Goal: Task Accomplishment & Management: Complete application form

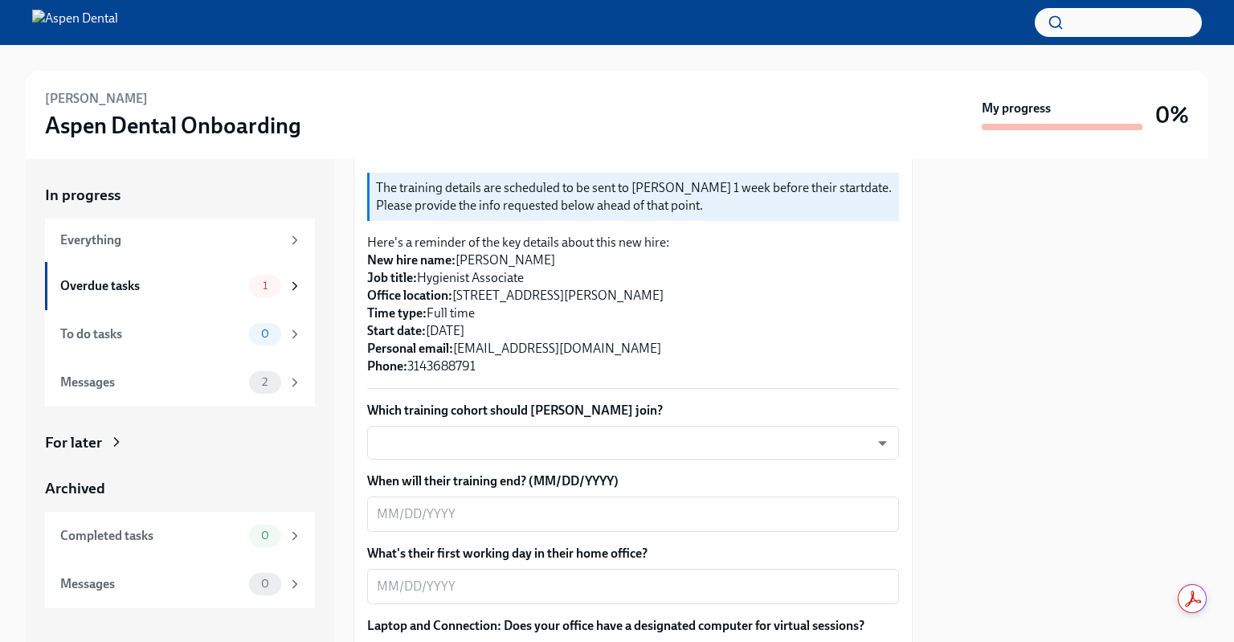
scroll to position [352, 0]
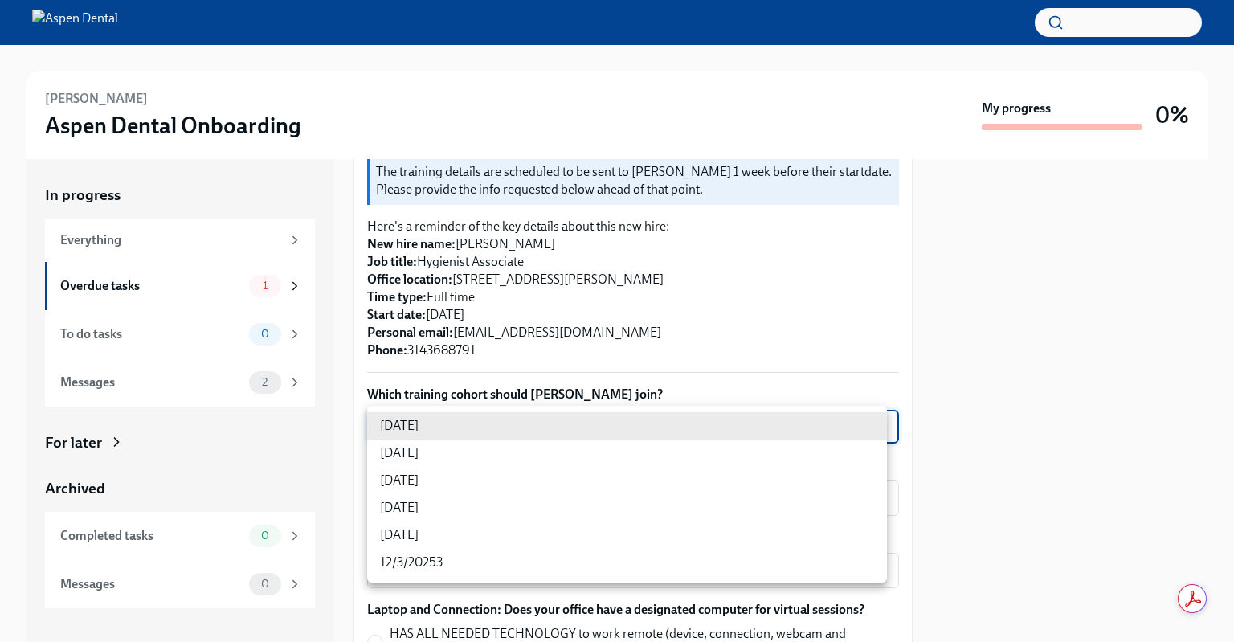
click at [634, 414] on body "[PERSON_NAME] Aspen Dental Onboarding My progress 0% In progress Everything Ove…" at bounding box center [617, 321] width 1234 height 642
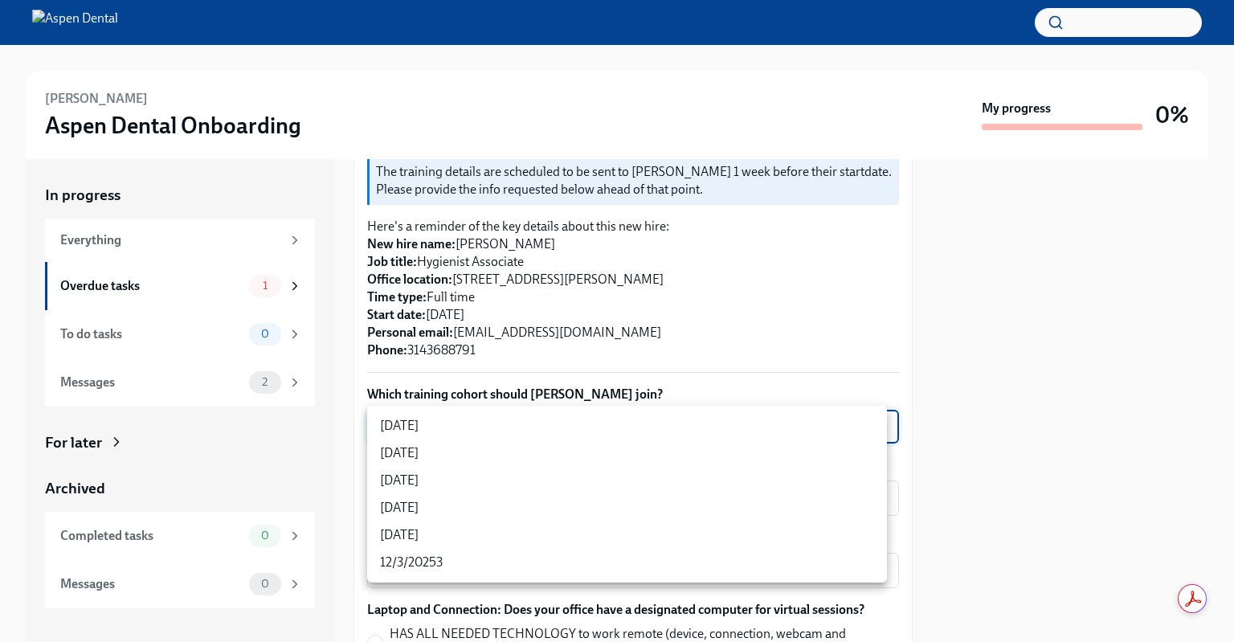
click at [619, 491] on li "[DATE]" at bounding box center [627, 480] width 520 height 27
type input "dOuIapm9w"
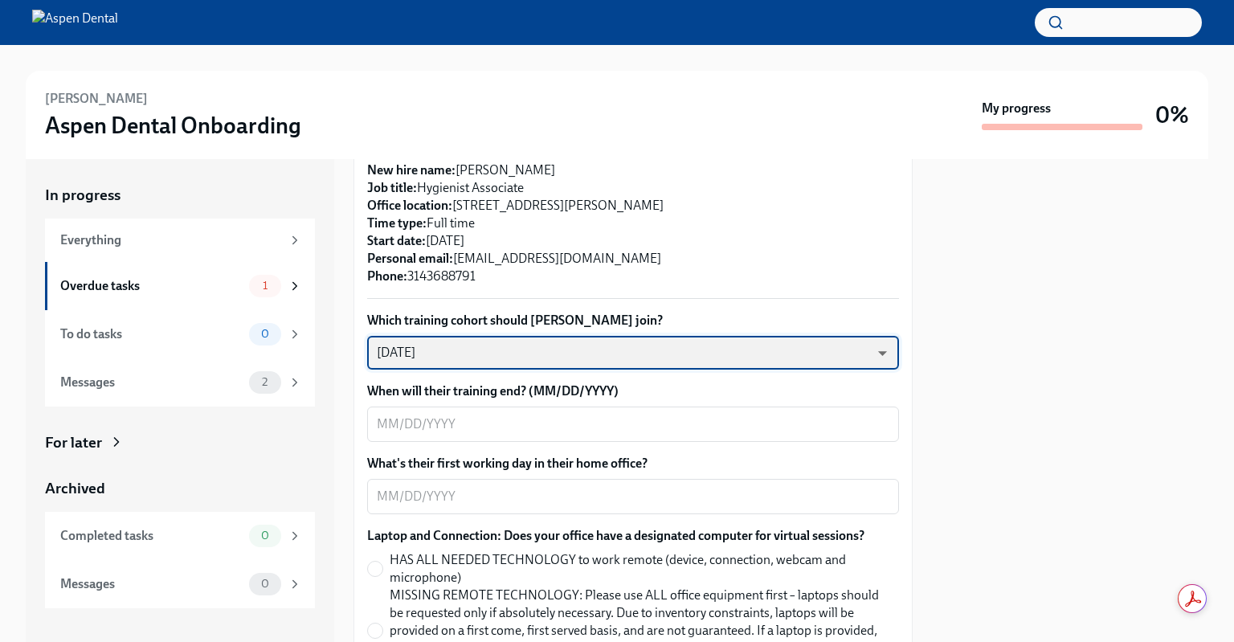
scroll to position [443, 0]
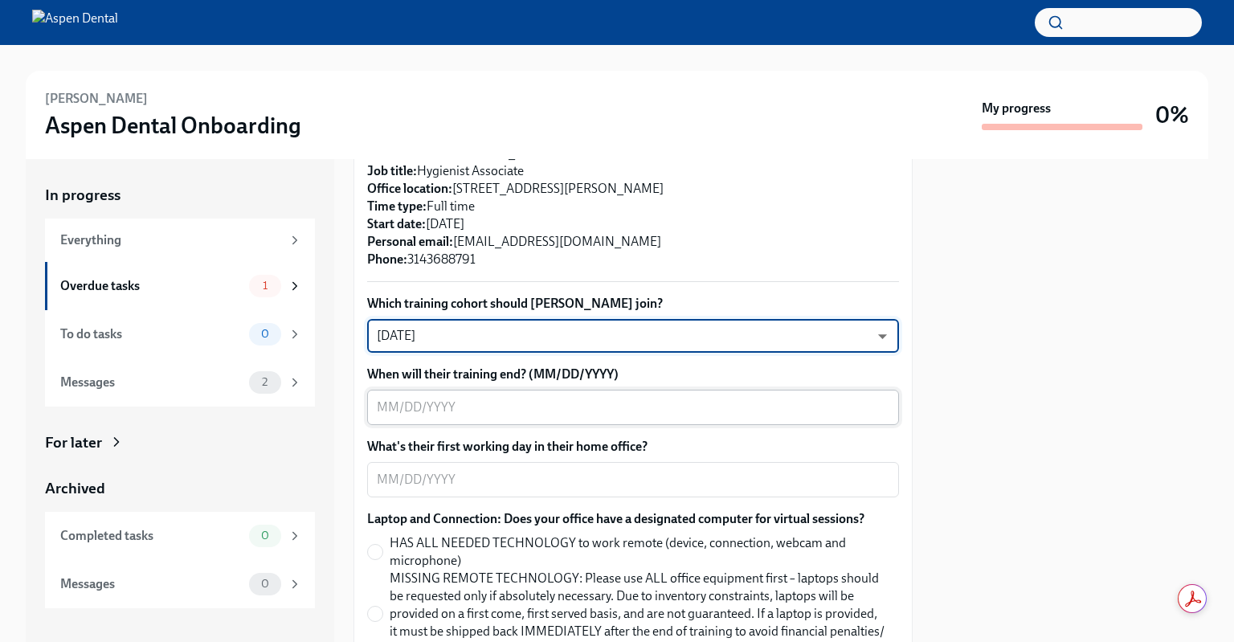
click at [607, 405] on textarea "When will their training end? (MM/DD/YYYY)" at bounding box center [633, 407] width 512 height 19
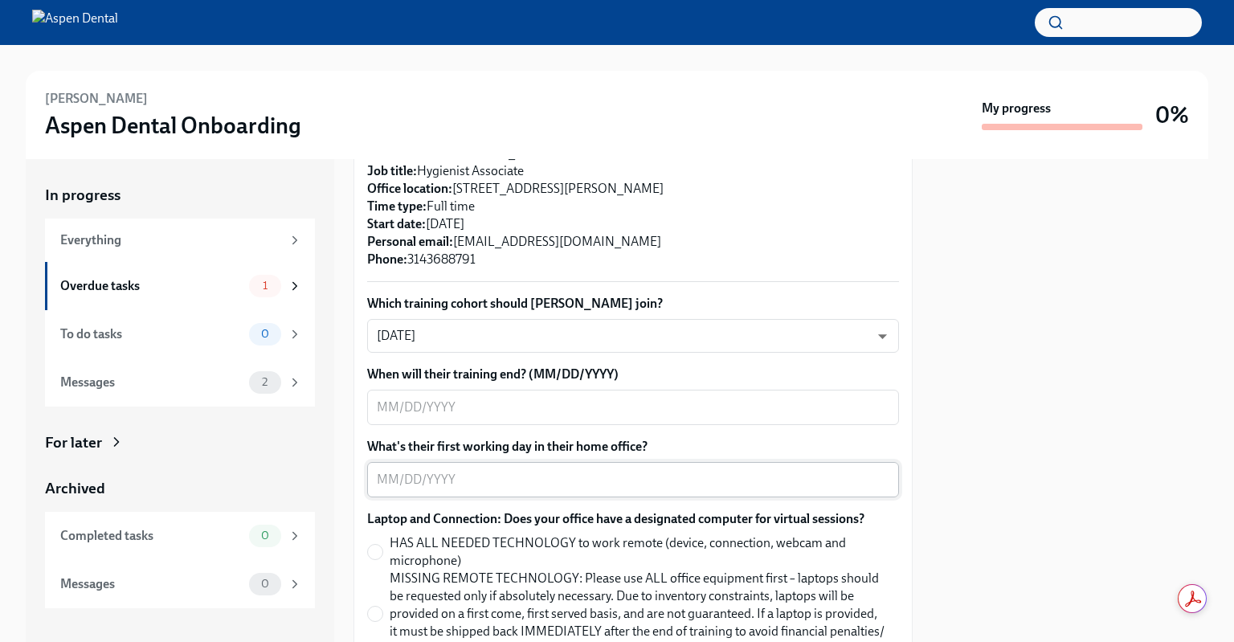
click at [728, 483] on textarea "What's their first working day in their home office?" at bounding box center [633, 479] width 512 height 19
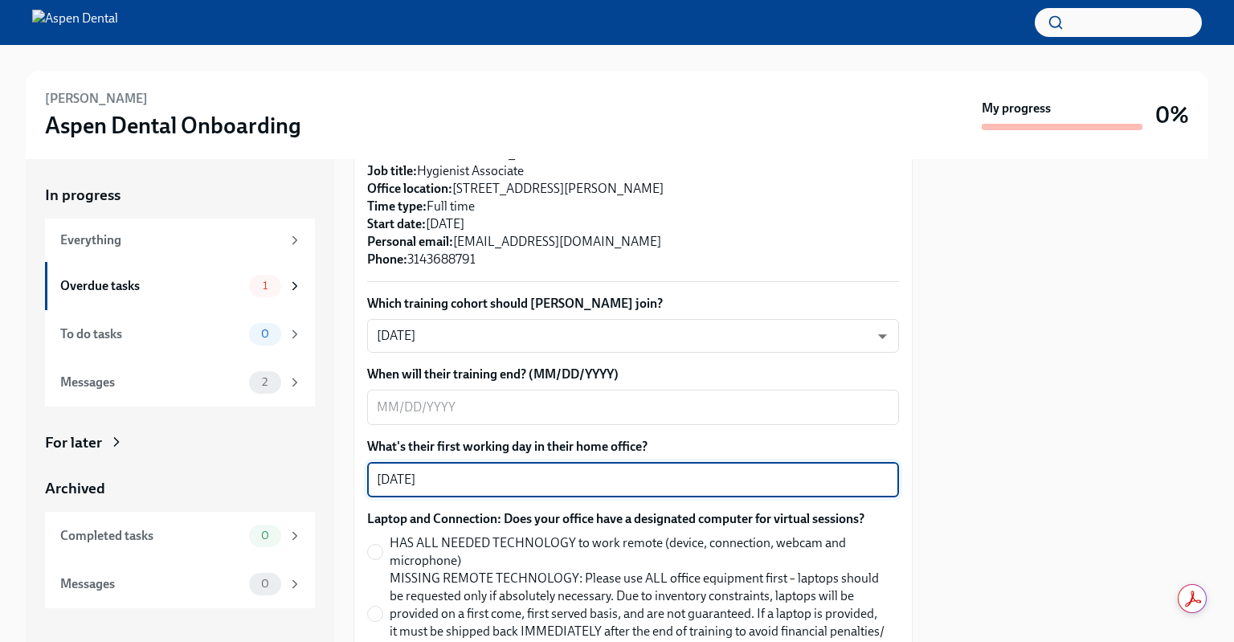
drag, startPoint x: 728, startPoint y: 483, endPoint x: 306, endPoint y: 459, distance: 423.1
click at [306, 459] on div "In progress Everything Overdue tasks 1 To do tasks 0 Messages 2 For later Archi…" at bounding box center [617, 400] width 1182 height 483
type textarea "[DATE]"
click at [426, 398] on textarea "When will their training end? (MM/DD/YYYY)" at bounding box center [633, 407] width 512 height 19
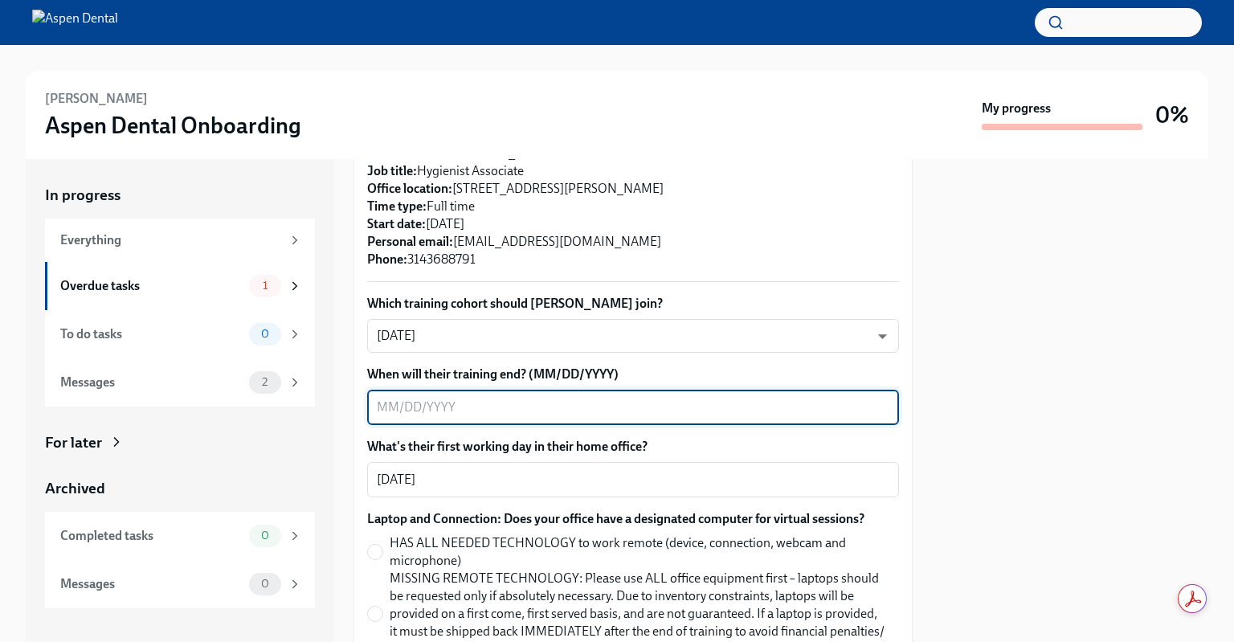
paste textarea "[DATE]"
type textarea "[DATE]"
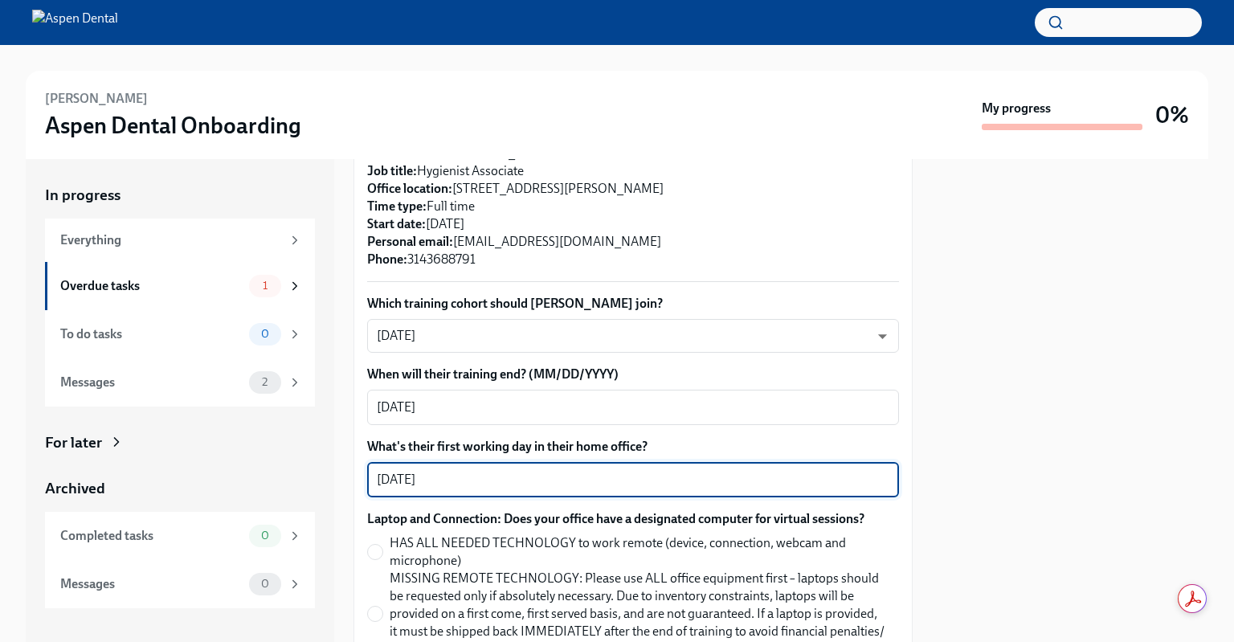
click at [489, 485] on textarea "[DATE]" at bounding box center [633, 479] width 512 height 19
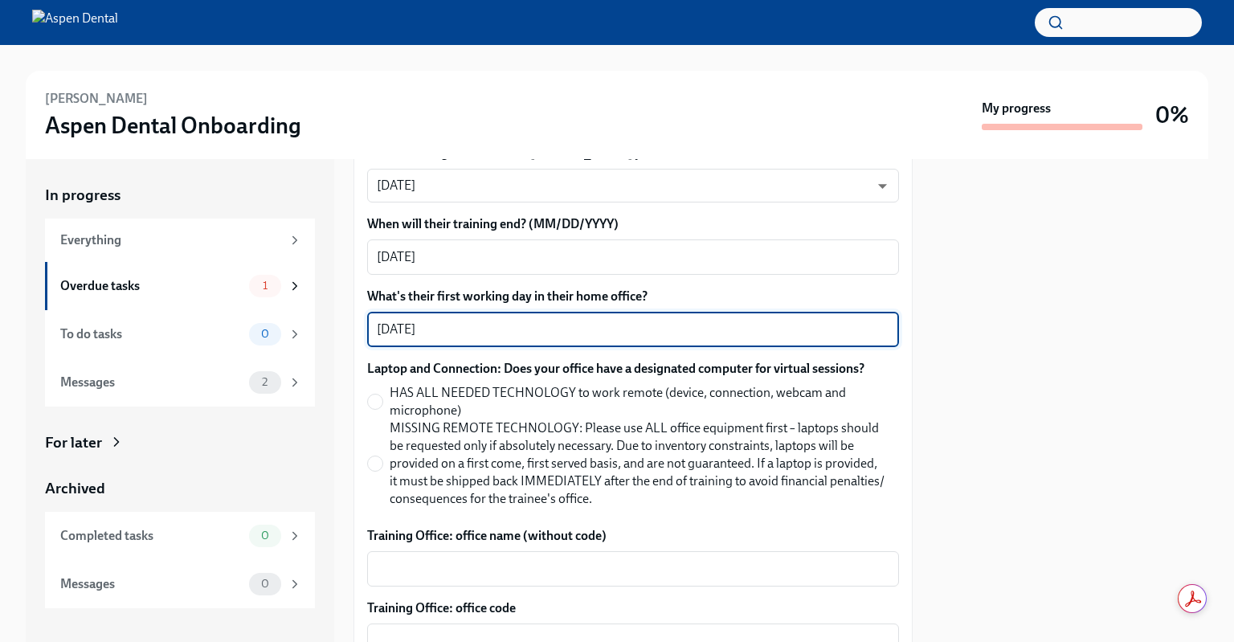
scroll to position [596, 0]
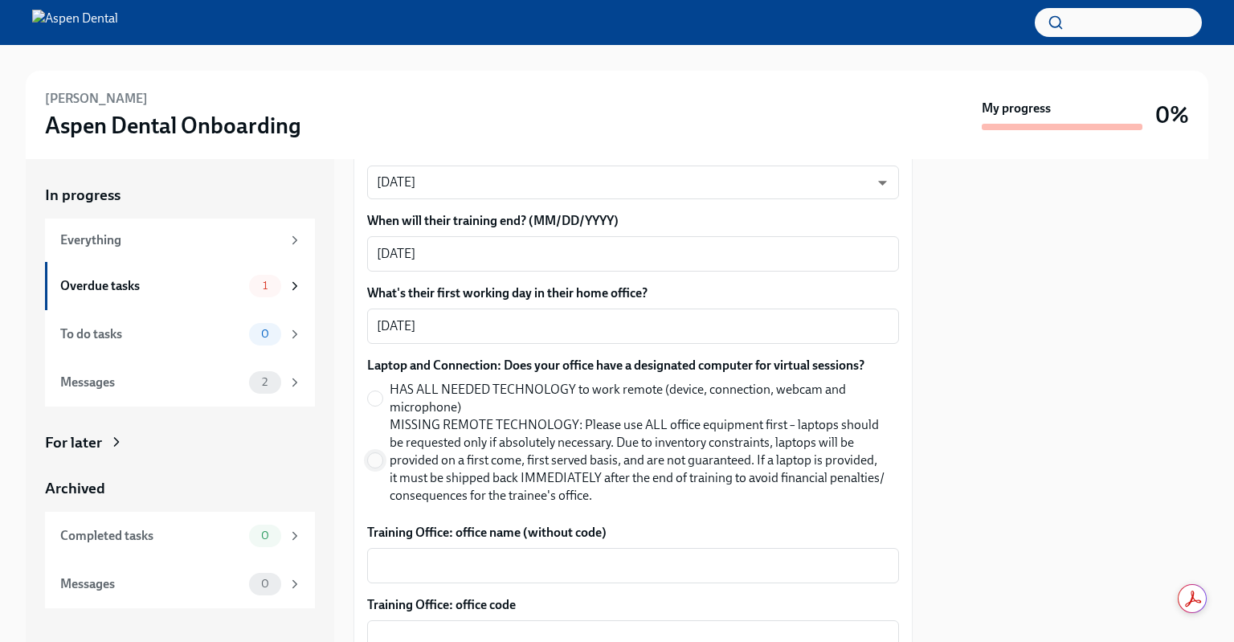
click at [373, 453] on input "MISSING REMOTE TECHNOLOGY: Please use ALL office equipment first – laptops shou…" at bounding box center [375, 460] width 14 height 14
radio input "true"
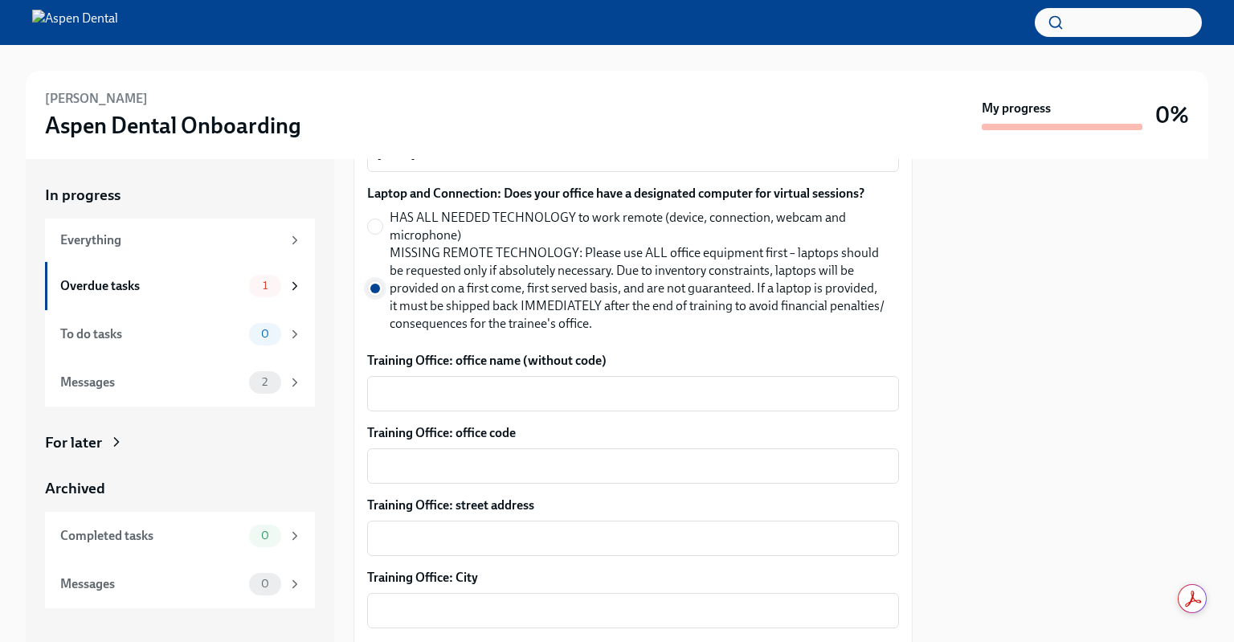
scroll to position [790, 0]
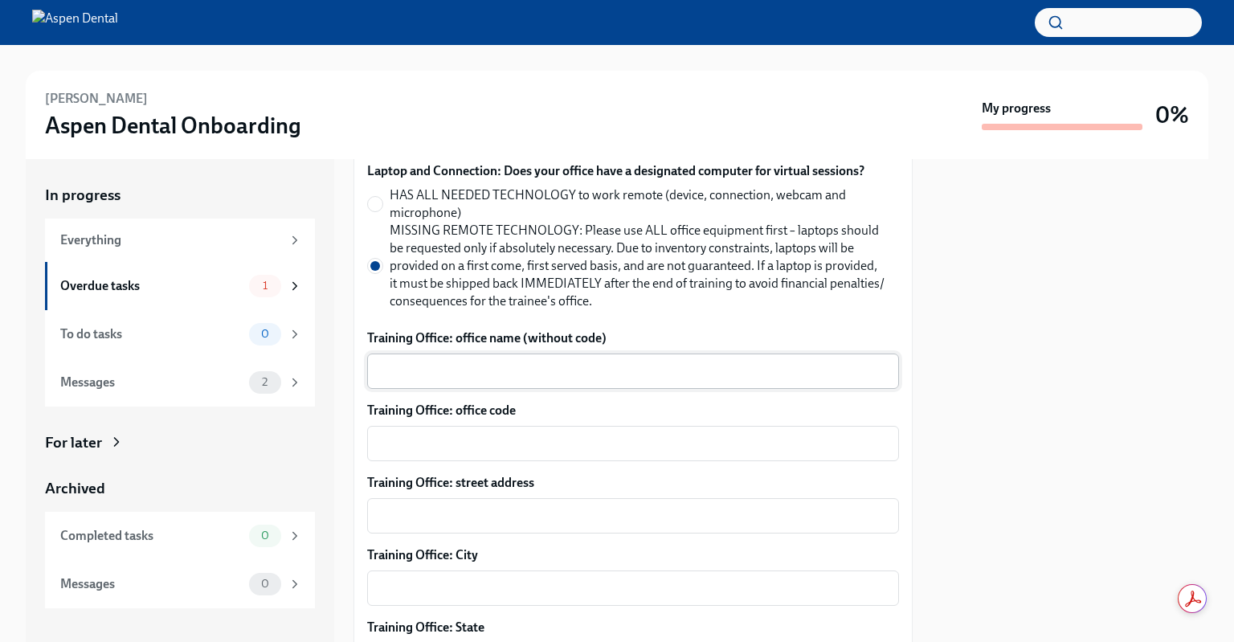
click at [449, 375] on textarea "Training Office: office name (without code)" at bounding box center [633, 370] width 512 height 19
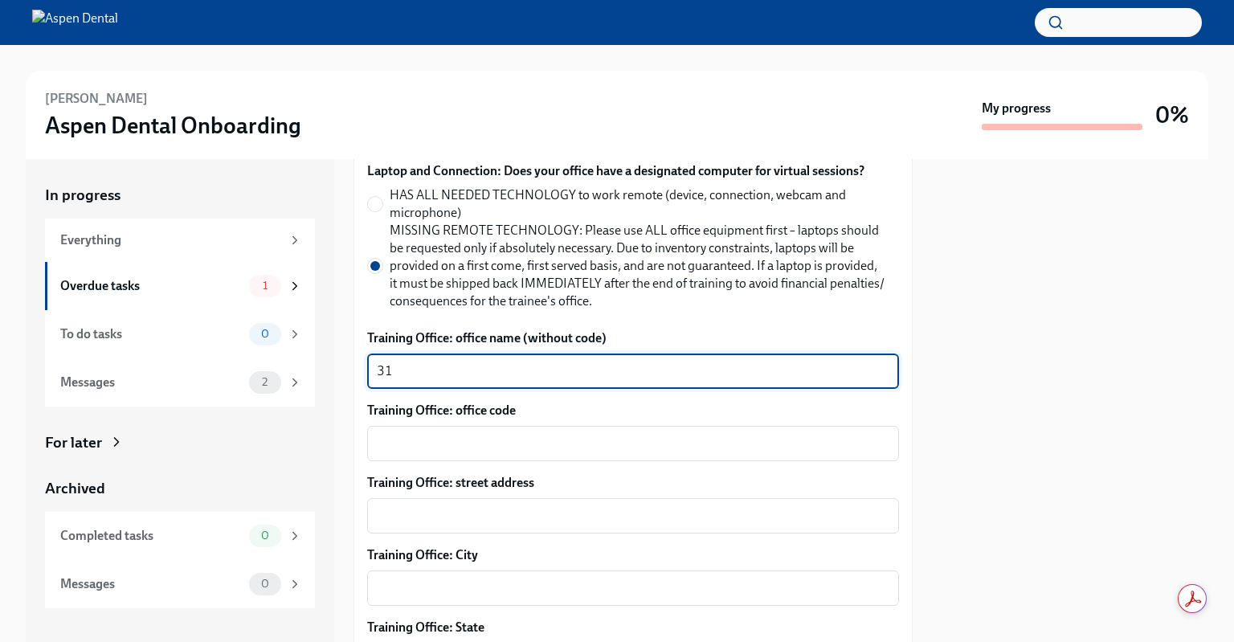
type textarea "3"
type textarea "St [PERSON_NAME]"
click at [430, 440] on textarea "Training Office: office code" at bounding box center [633, 443] width 512 height 19
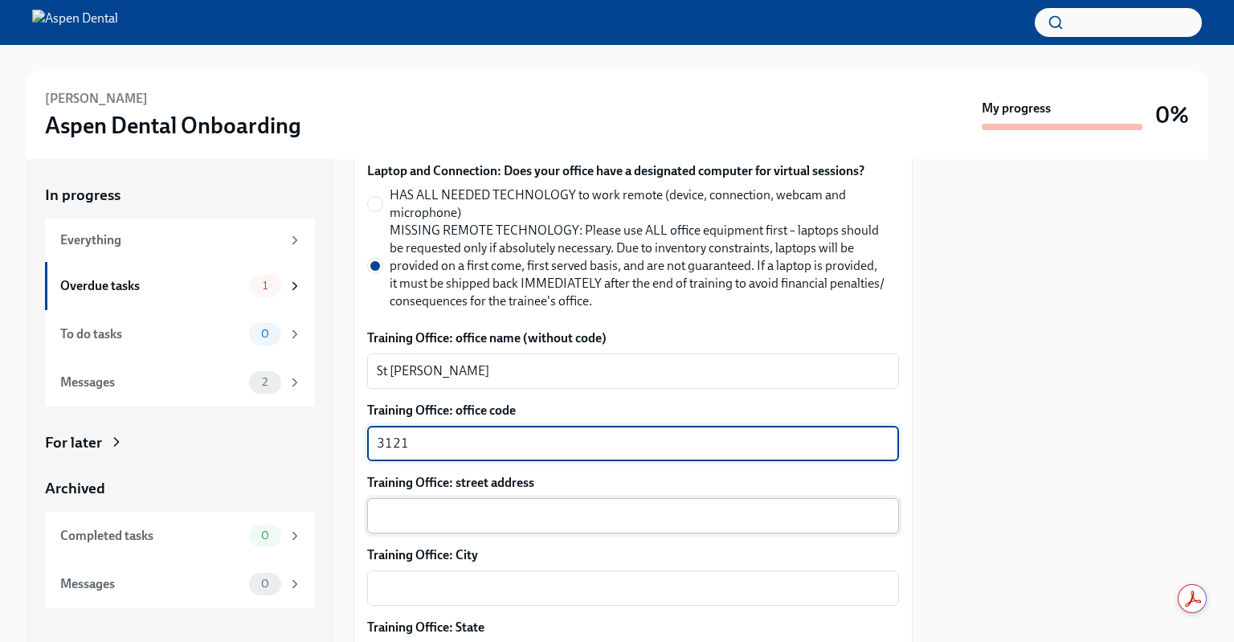
type textarea "3121"
click at [434, 522] on textarea "Training Office: street address" at bounding box center [633, 515] width 512 height 19
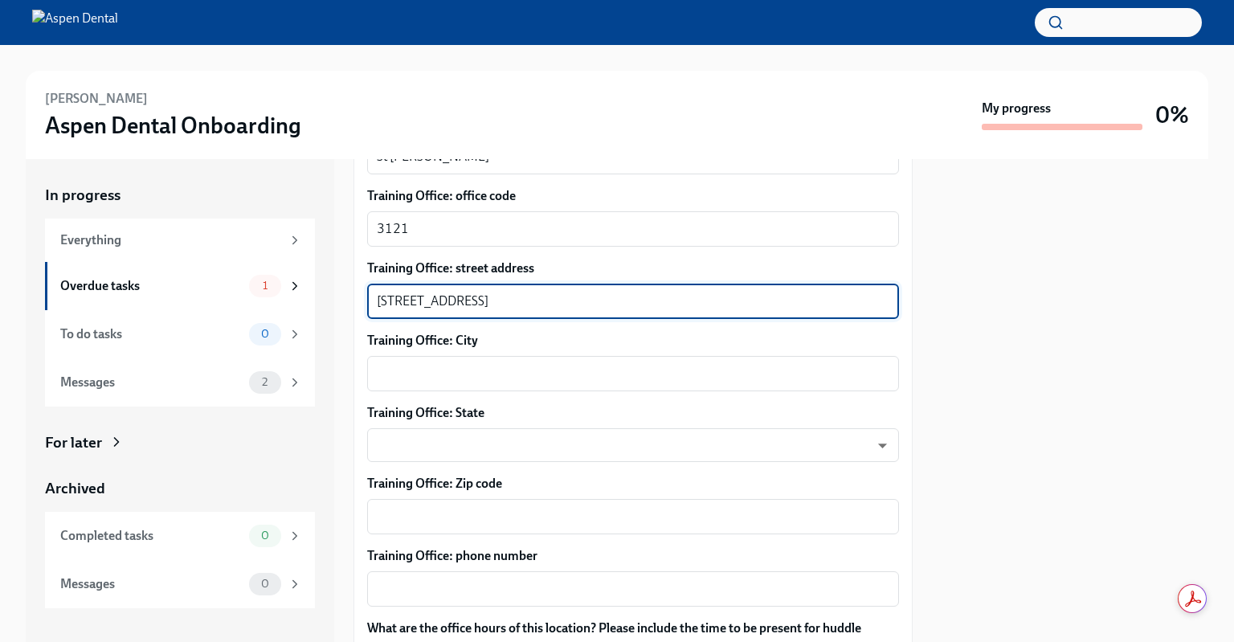
scroll to position [1005, 0]
type textarea "[STREET_ADDRESS]"
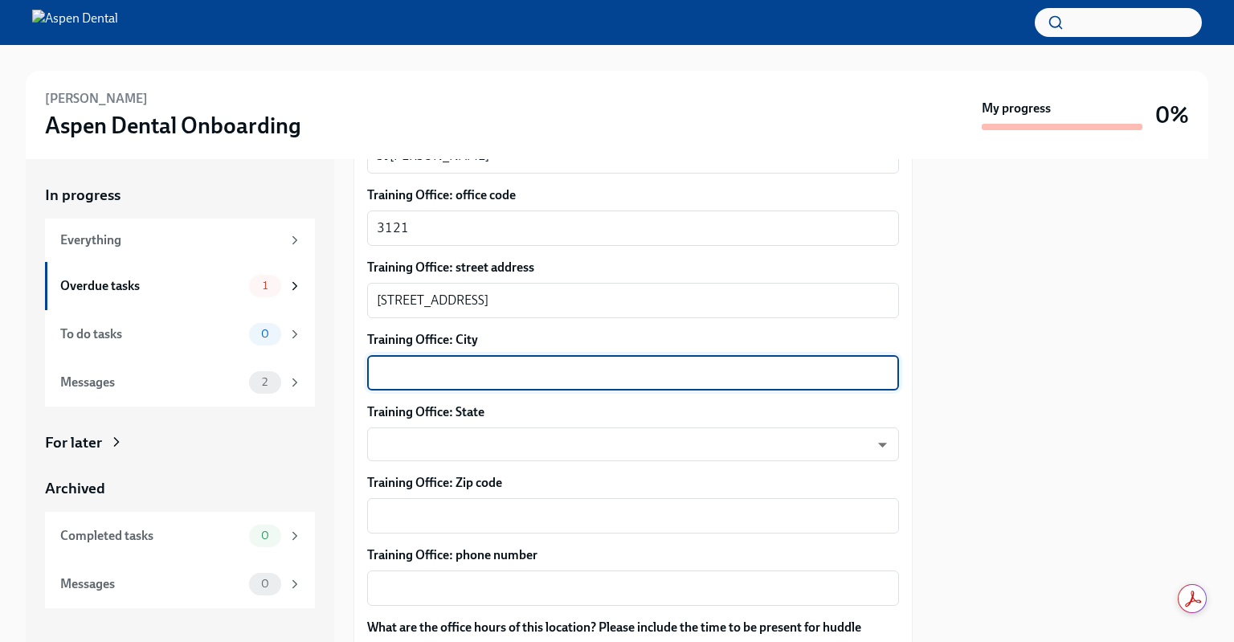
click at [537, 363] on textarea "Training Office: City" at bounding box center [633, 372] width 512 height 19
type textarea "St [PERSON_NAME]"
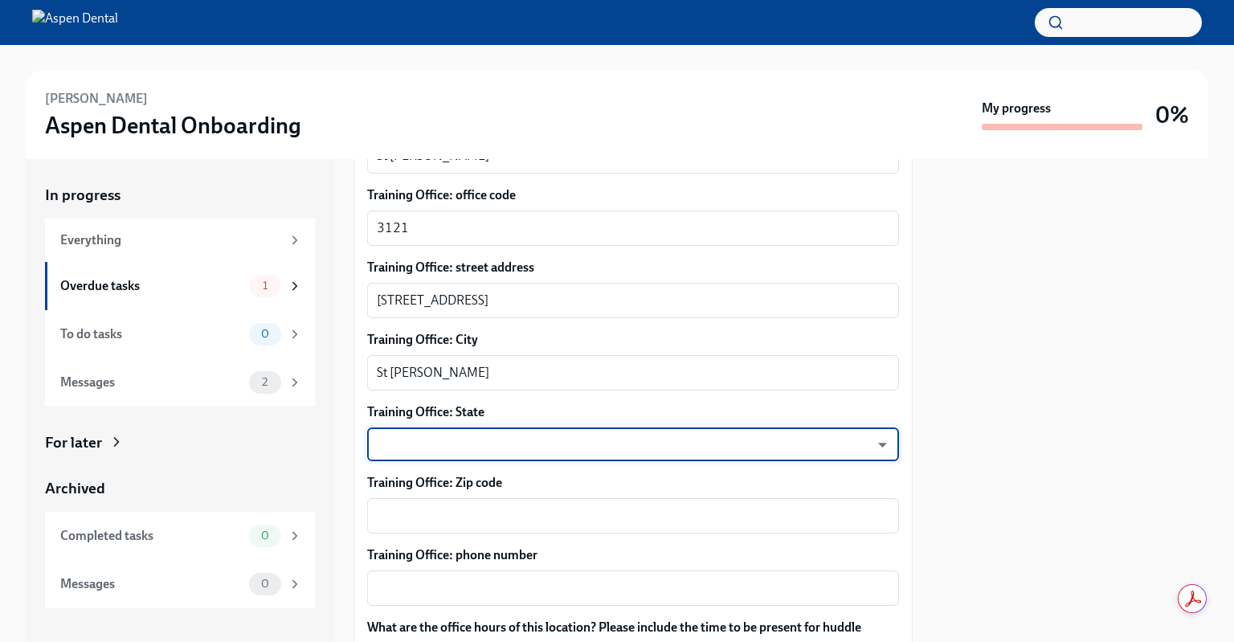
click at [565, 434] on body "[PERSON_NAME] Aspen Dental Onboarding My progress 0% In progress Everything Ove…" at bounding box center [617, 321] width 1234 height 642
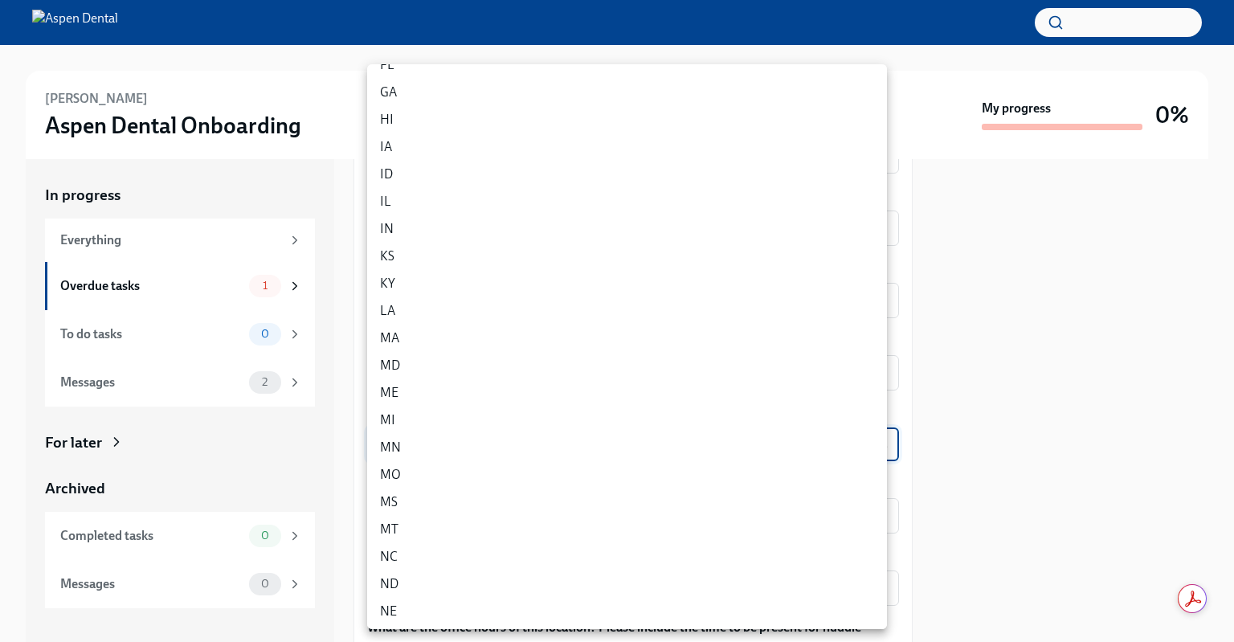
scroll to position [239, 0]
click at [518, 468] on li "MO" at bounding box center [627, 472] width 520 height 27
type input "v2kXNlff0"
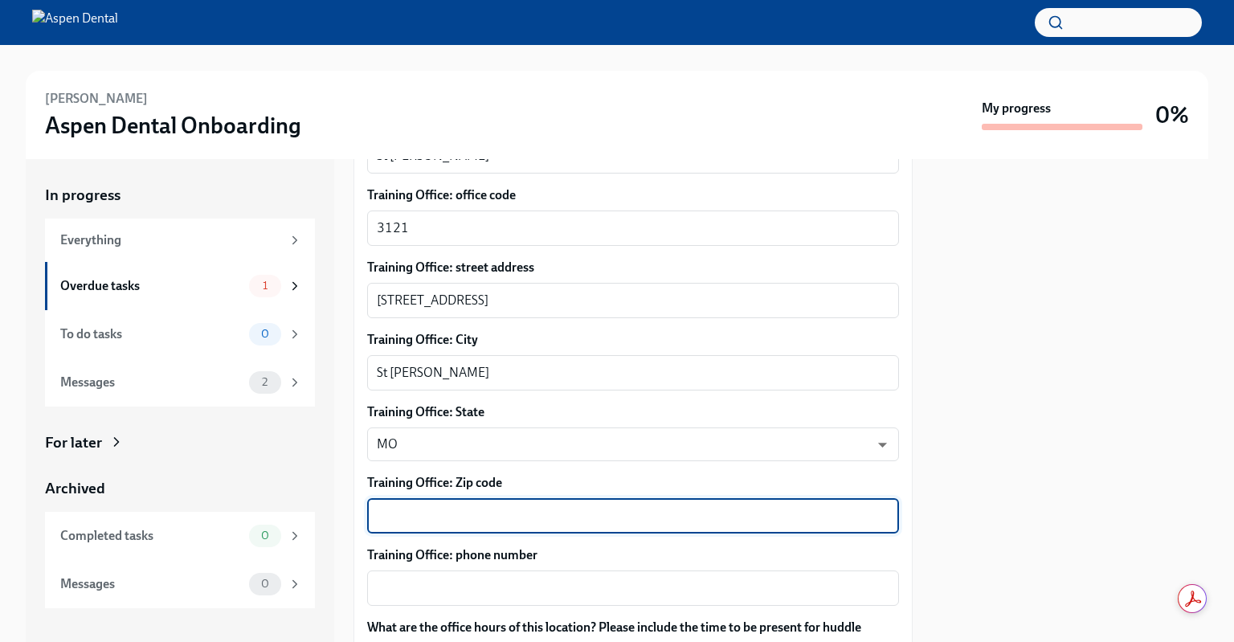
click at [500, 512] on textarea "Training Office: Zip code" at bounding box center [633, 515] width 512 height 19
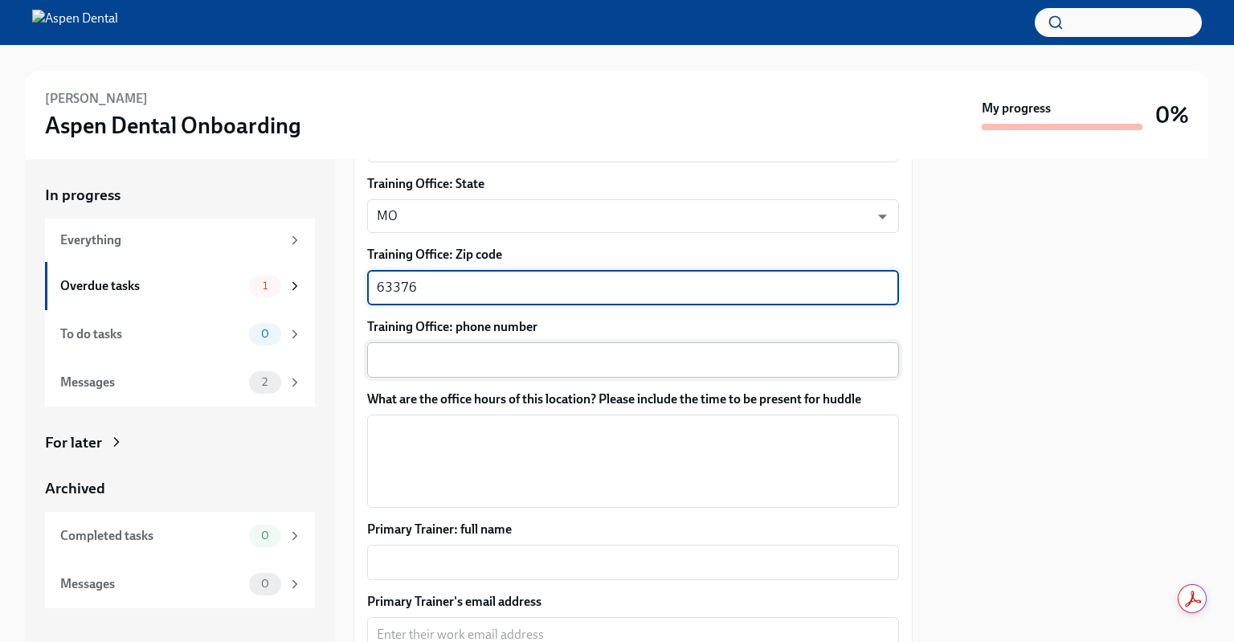
scroll to position [1316, 0]
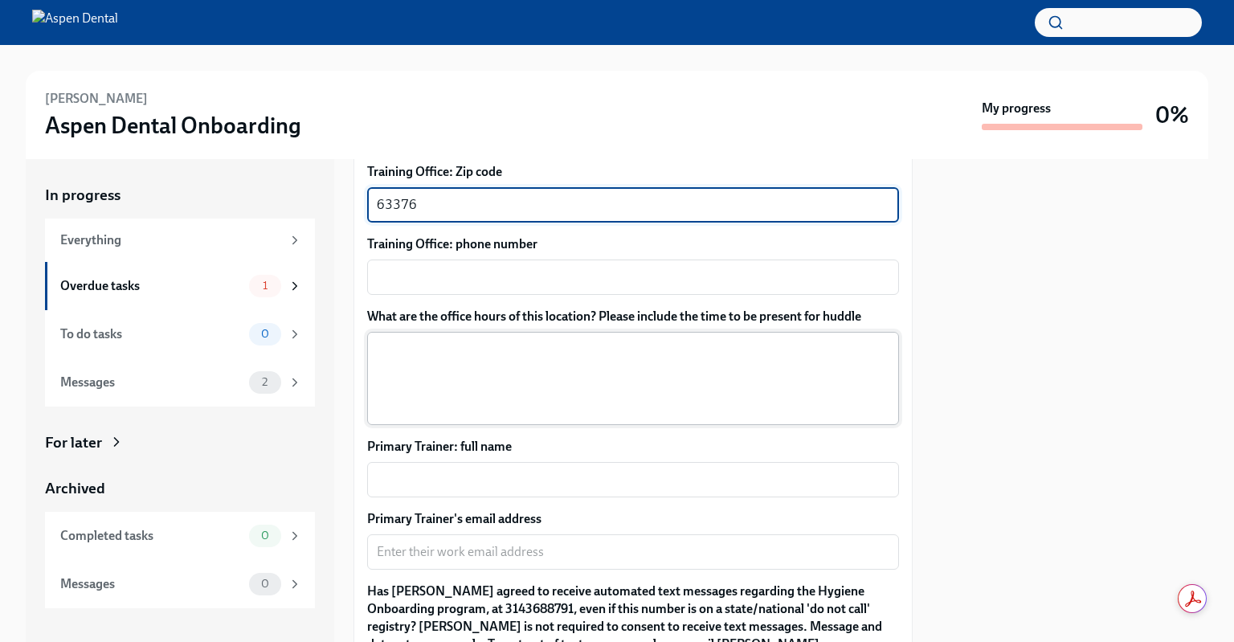
type textarea "63376"
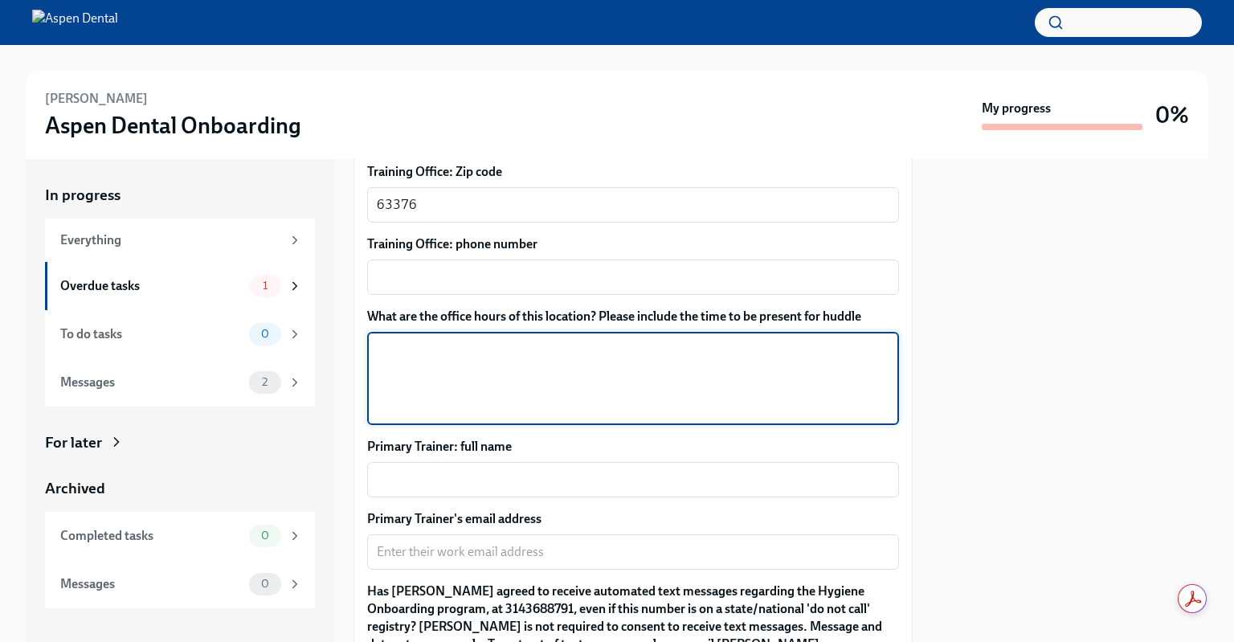
click at [615, 349] on textarea "What are the office hours of this location? Please include the time to be prese…" at bounding box center [633, 378] width 512 height 77
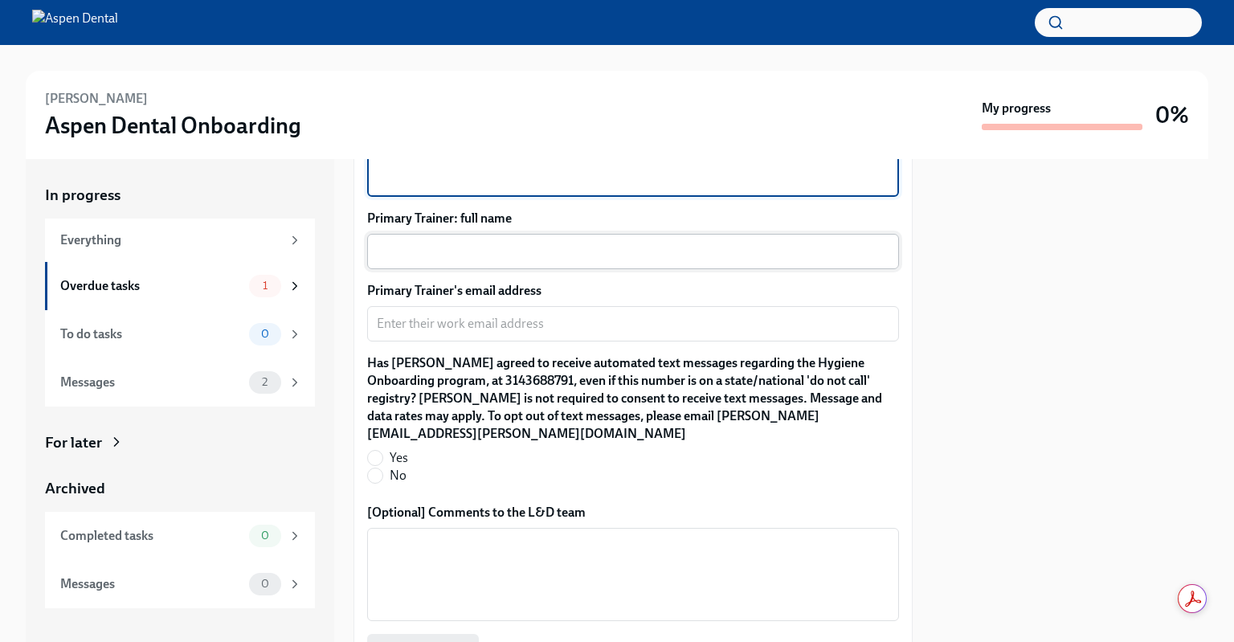
scroll to position [1548, 0]
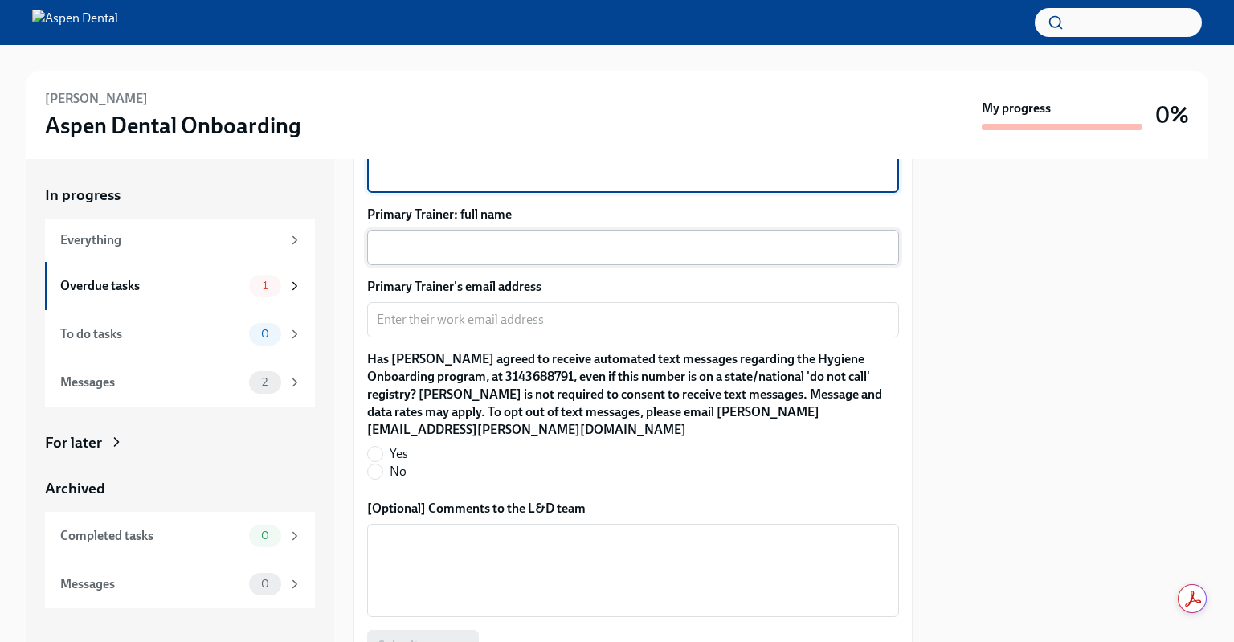
type textarea "8-6 [DATE]-[DATE] 9-7 Thursdays 8-1 Fridays (this is changing [DATE] to 7:30-5 …"
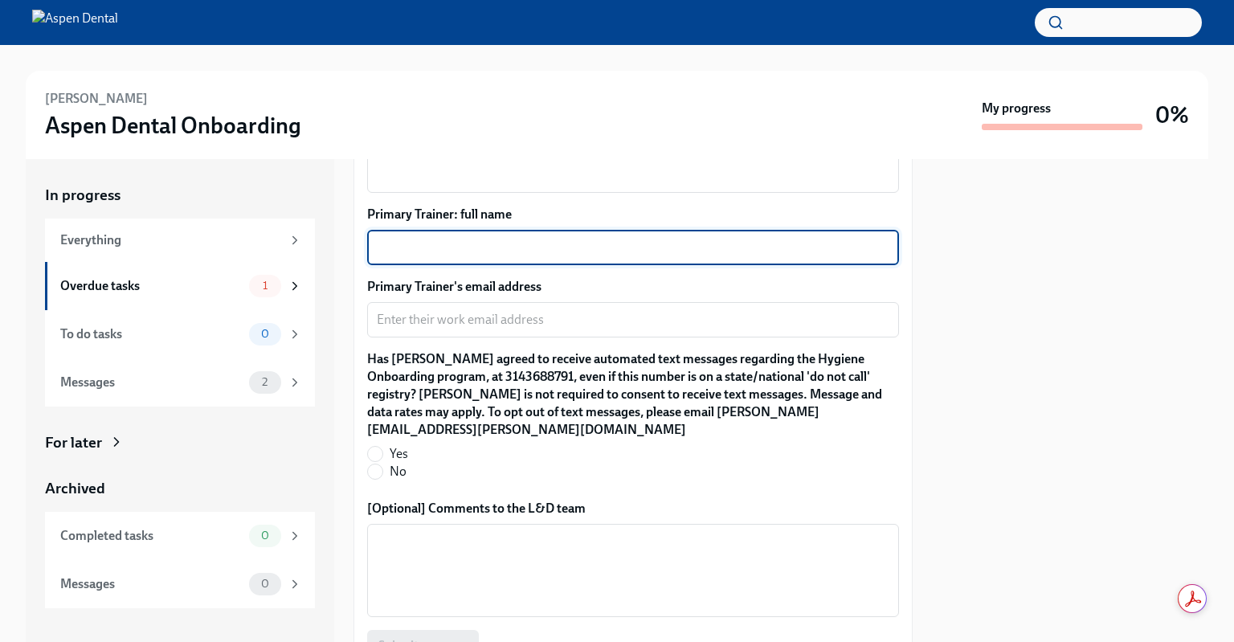
click at [595, 253] on textarea "Primary Trainer: full name" at bounding box center [633, 247] width 512 height 19
type textarea "[PERSON_NAME]"
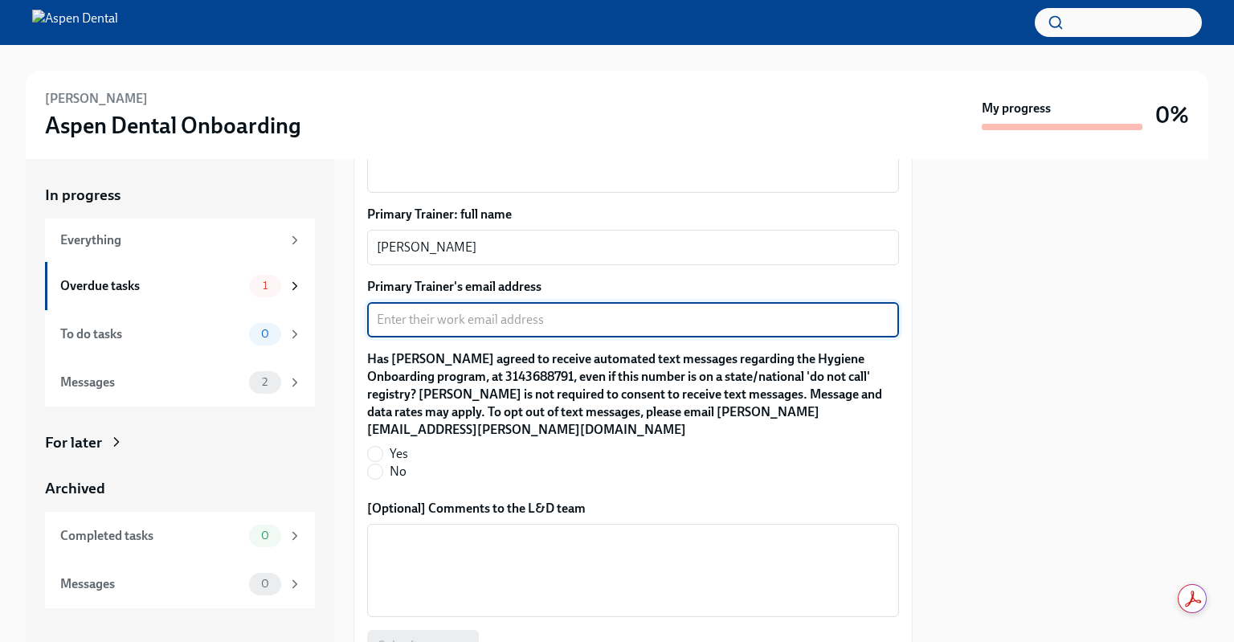
click at [537, 312] on textarea "Primary Trainer's email address" at bounding box center [633, 319] width 512 height 19
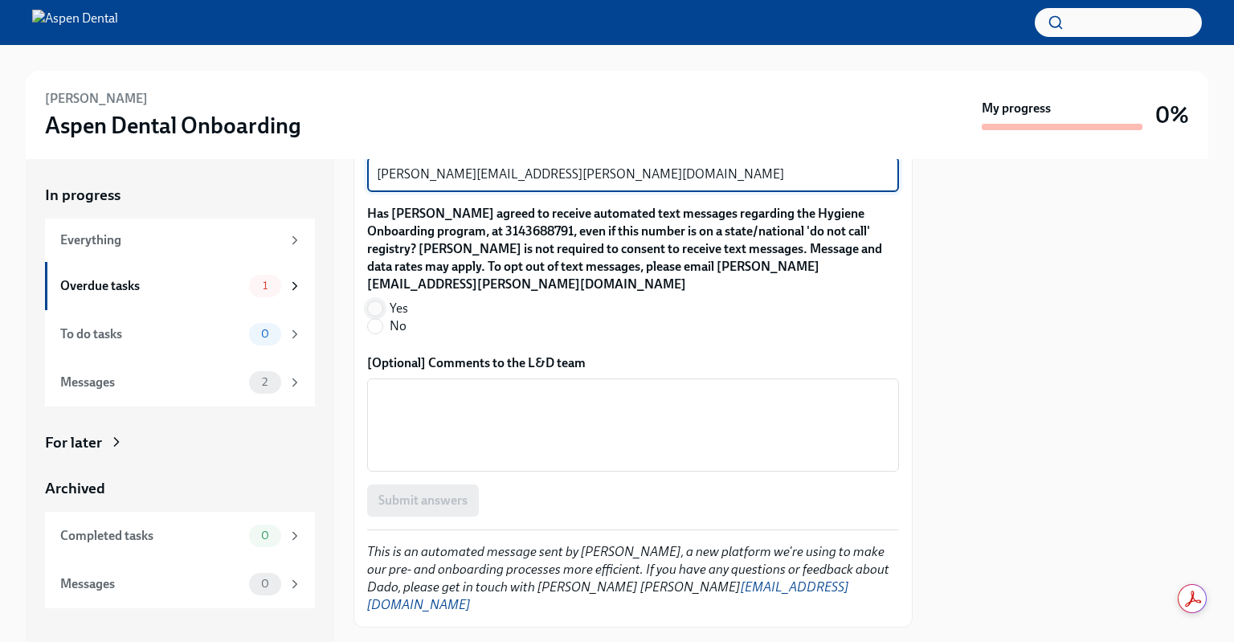
type textarea "[PERSON_NAME][EMAIL_ADDRESS][PERSON_NAME][DOMAIN_NAME]"
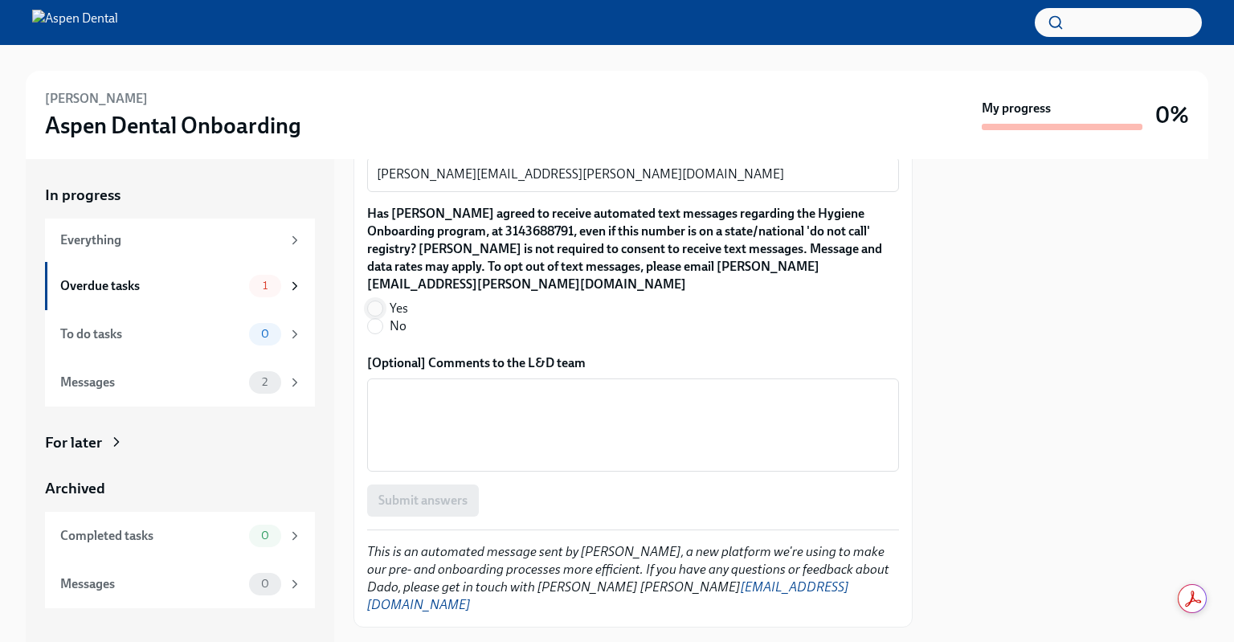
click at [373, 301] on input "Yes" at bounding box center [375, 308] width 14 height 14
radio input "true"
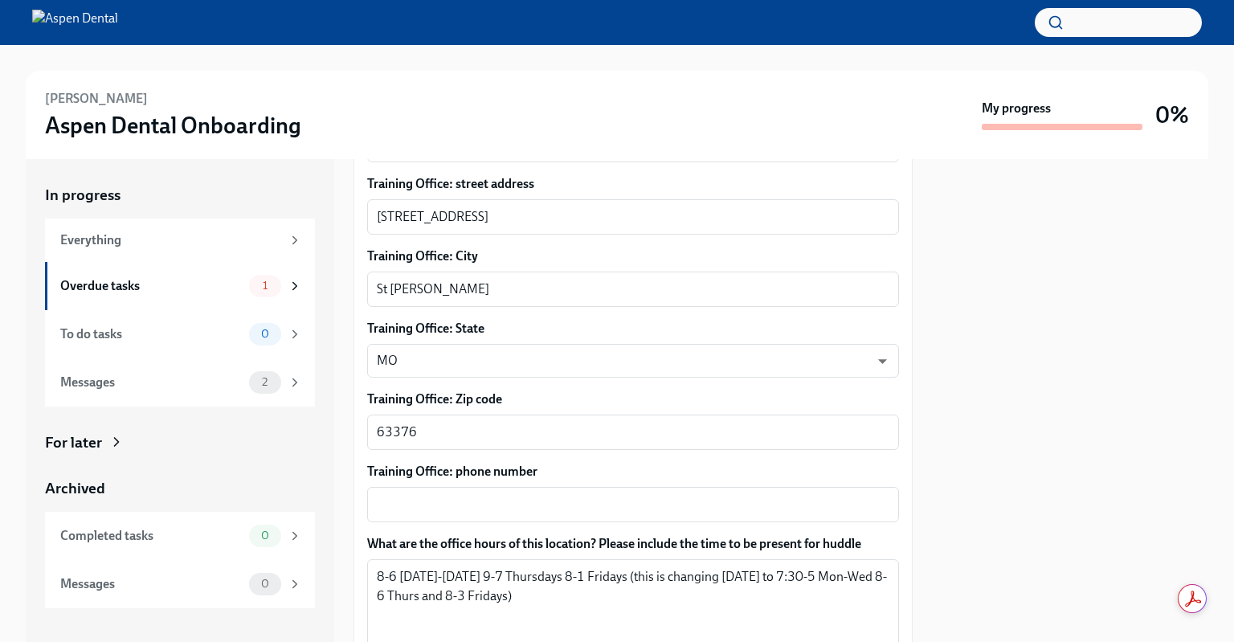
scroll to position [1083, 0]
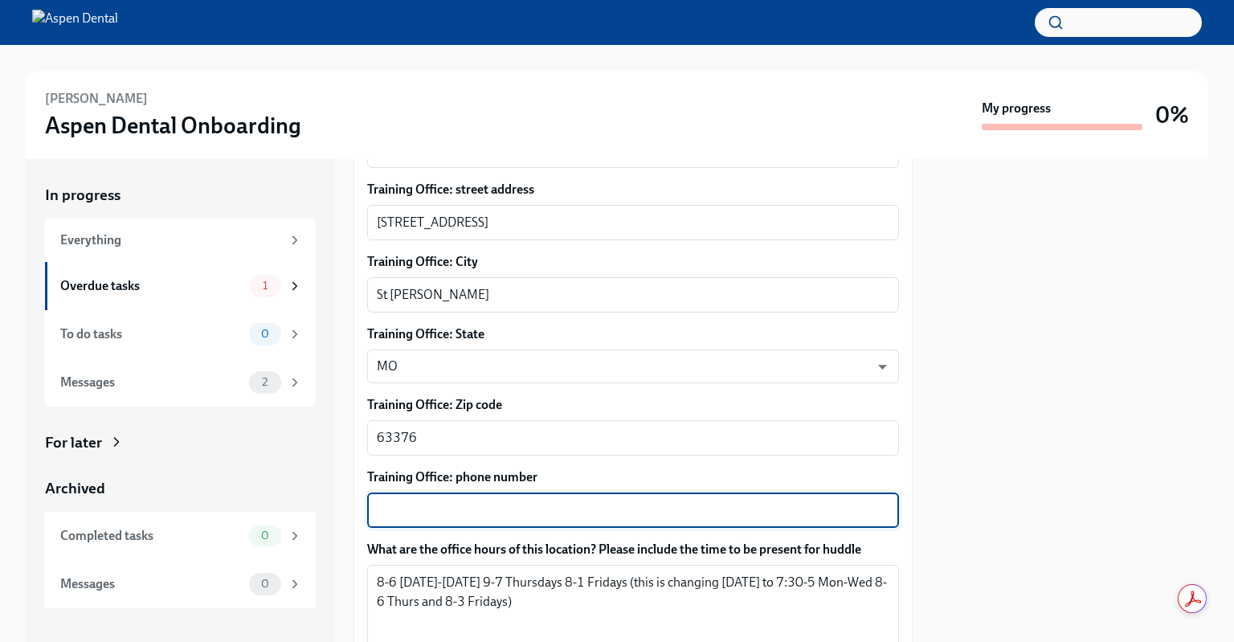
click at [458, 506] on textarea "Training Office: phone number" at bounding box center [633, 509] width 512 height 19
paste textarea "[PHONE_NUMBER]"
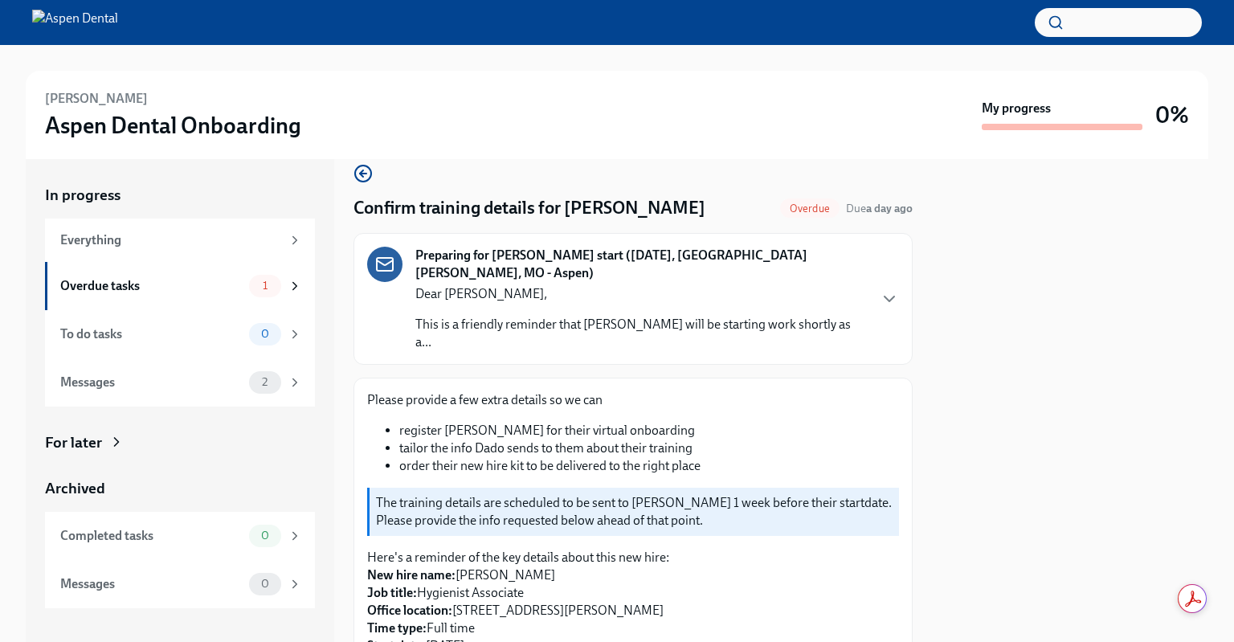
scroll to position [0, 0]
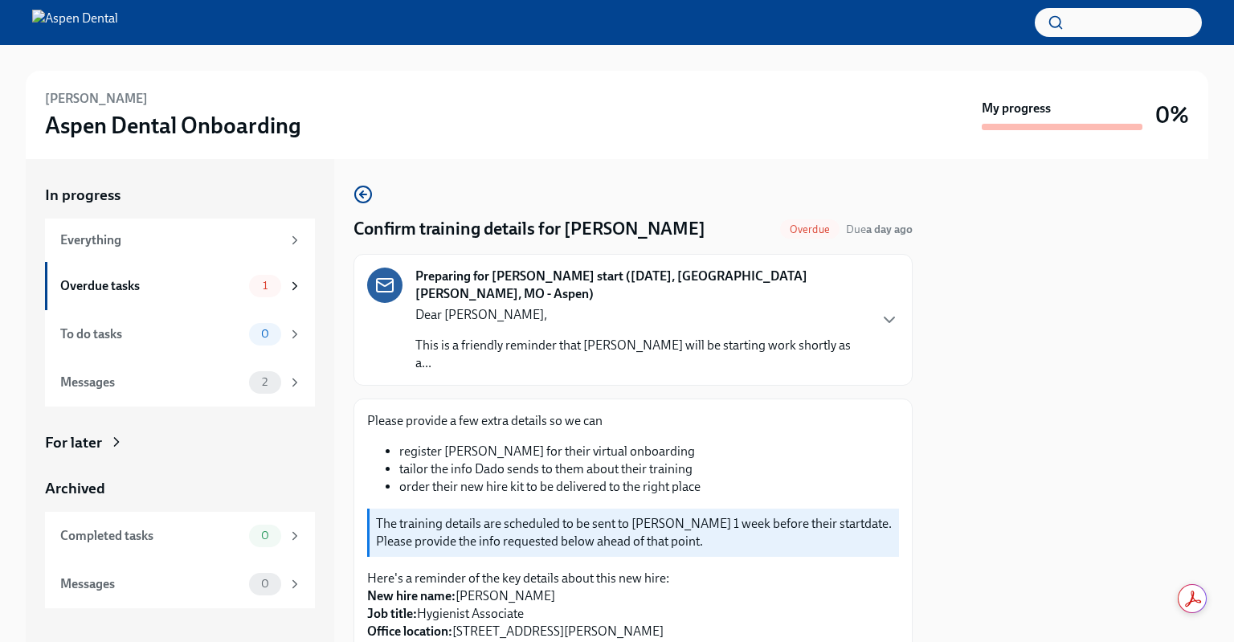
type textarea "[PHONE_NUMBER]"
click at [881, 335] on div "Preparing for [PERSON_NAME] start ([DATE], [GEOGRAPHIC_DATA][PERSON_NAME], MO -…" at bounding box center [633, 319] width 532 height 104
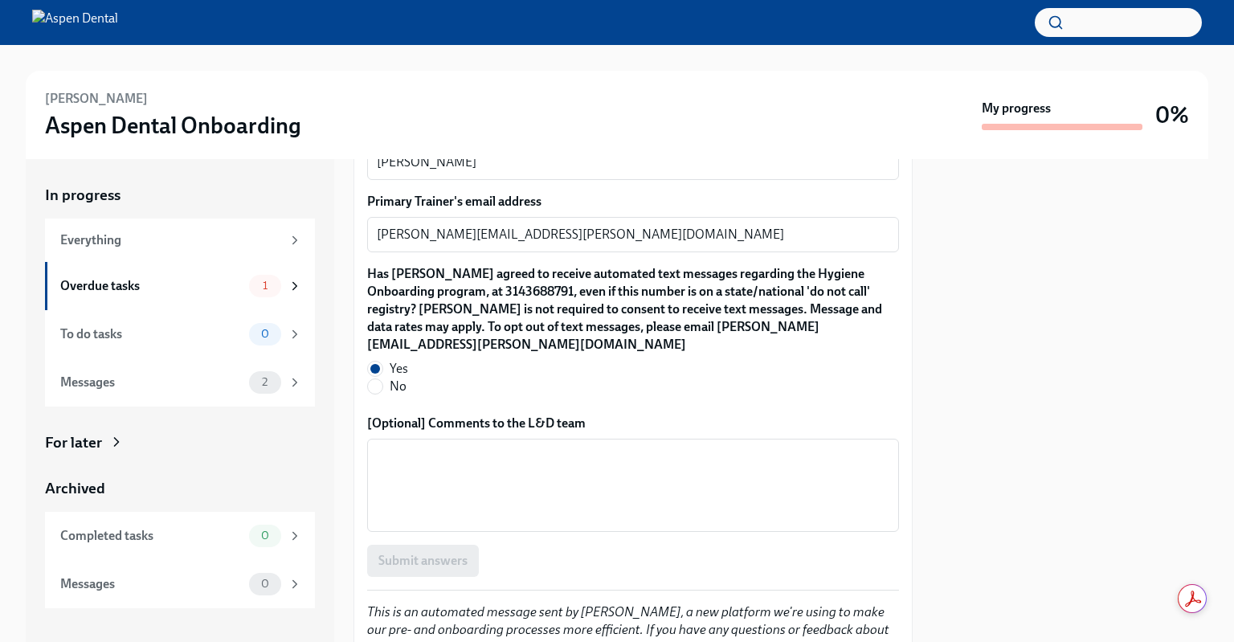
scroll to position [2396, 0]
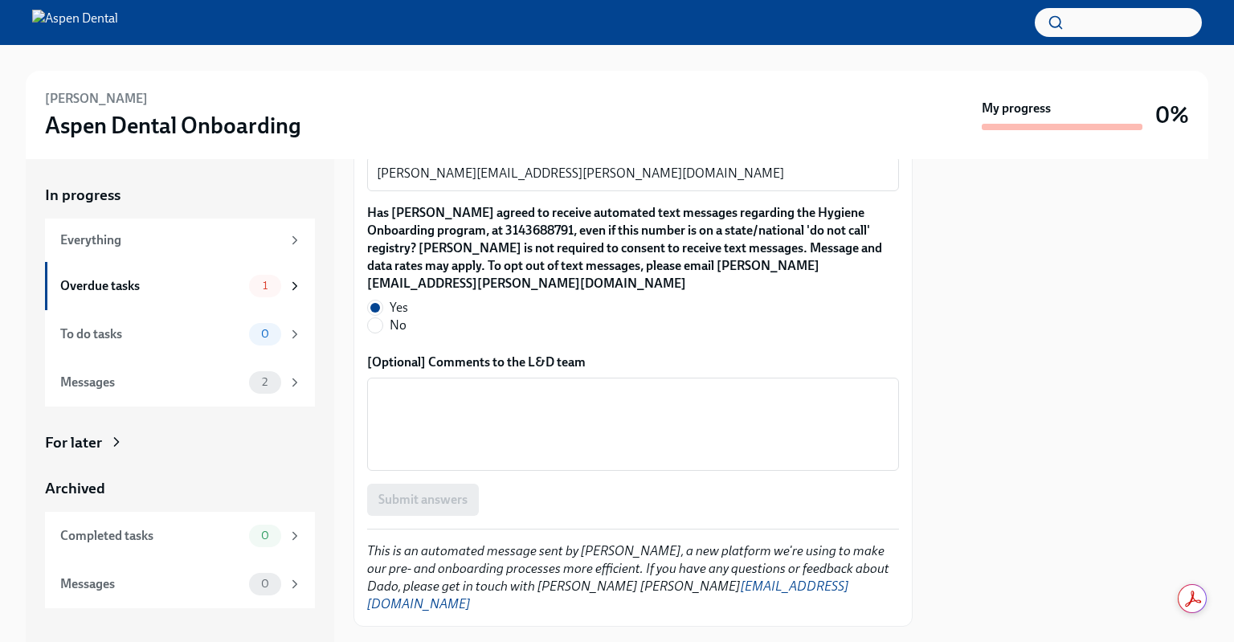
click at [405, 491] on div "Submit answers" at bounding box center [633, 499] width 532 height 32
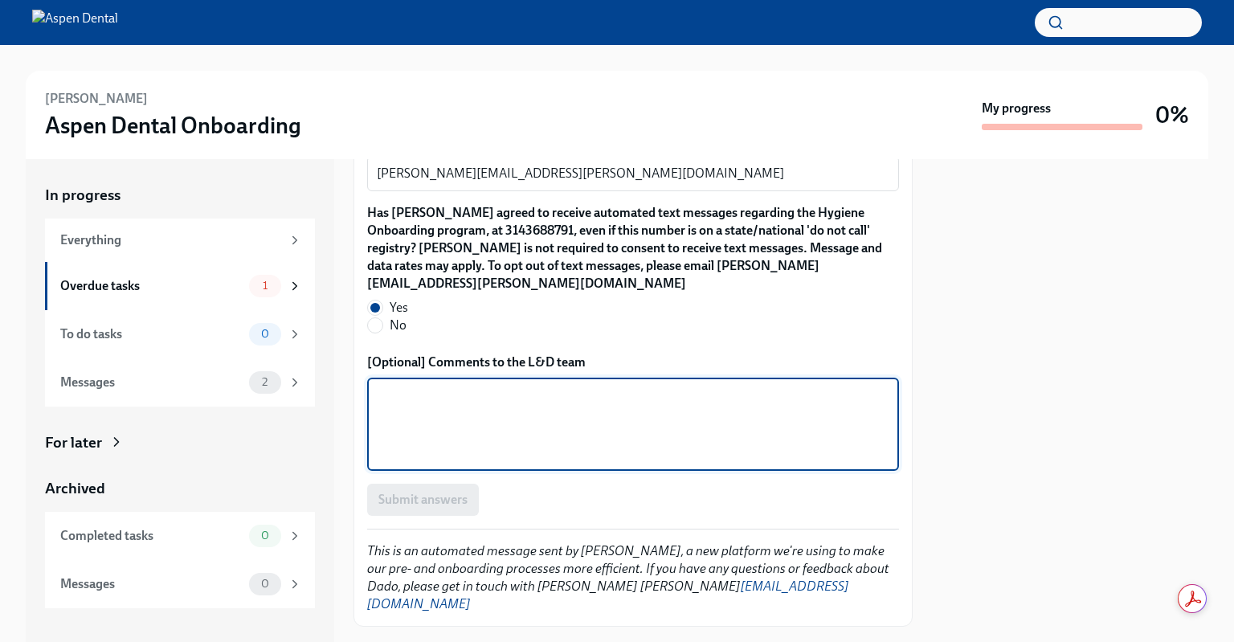
click at [448, 412] on textarea "[Optional] Comments to the L&D team" at bounding box center [633, 423] width 512 height 77
type textarea "NA"
click at [463, 492] on span "Submit answers" at bounding box center [422, 500] width 89 height 16
